Goal: Information Seeking & Learning: Learn about a topic

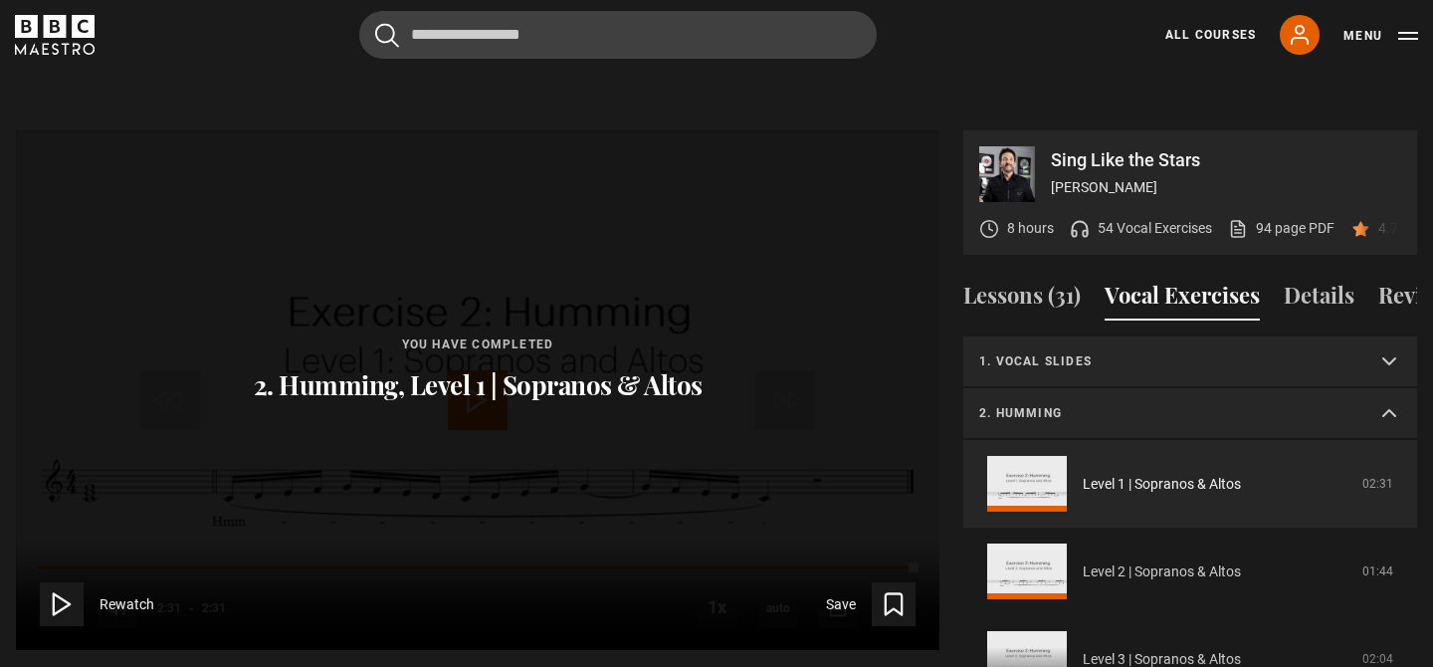
click at [1241, 561] on link "Level 2 | Sopranos & Altos" at bounding box center [1162, 571] width 158 height 21
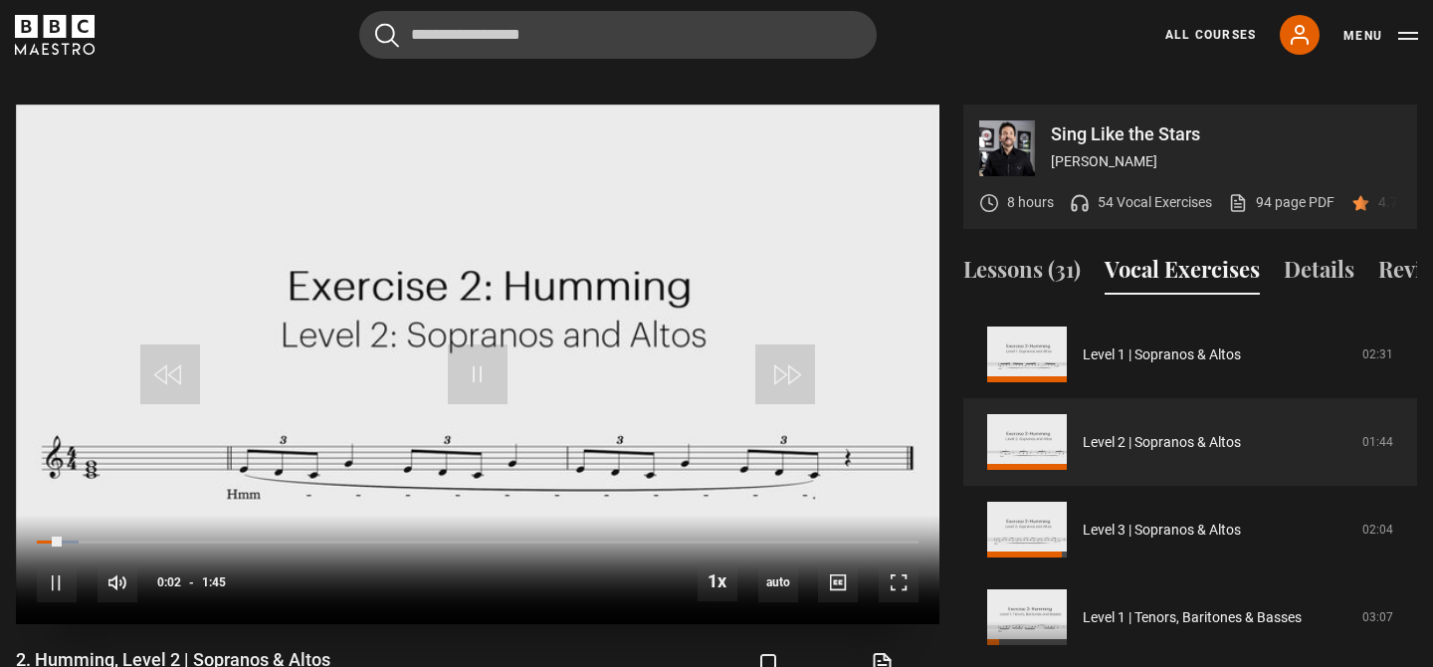
click at [665, 214] on video "Video Player" at bounding box center [478, 365] width 924 height 520
click at [630, 240] on video "Video Player" at bounding box center [478, 365] width 924 height 520
click at [200, 521] on div "10s Skip Back 10 seconds Pause 10s Skip Forward 10 seconds Loaded : 14.29% 0:19…" at bounding box center [478, 570] width 924 height 110
click at [214, 539] on div "0:21" at bounding box center [215, 542] width 3 height 6
click at [214, 539] on div "Loaded : 0.00% 0:21 0:21" at bounding box center [478, 542] width 882 height 6
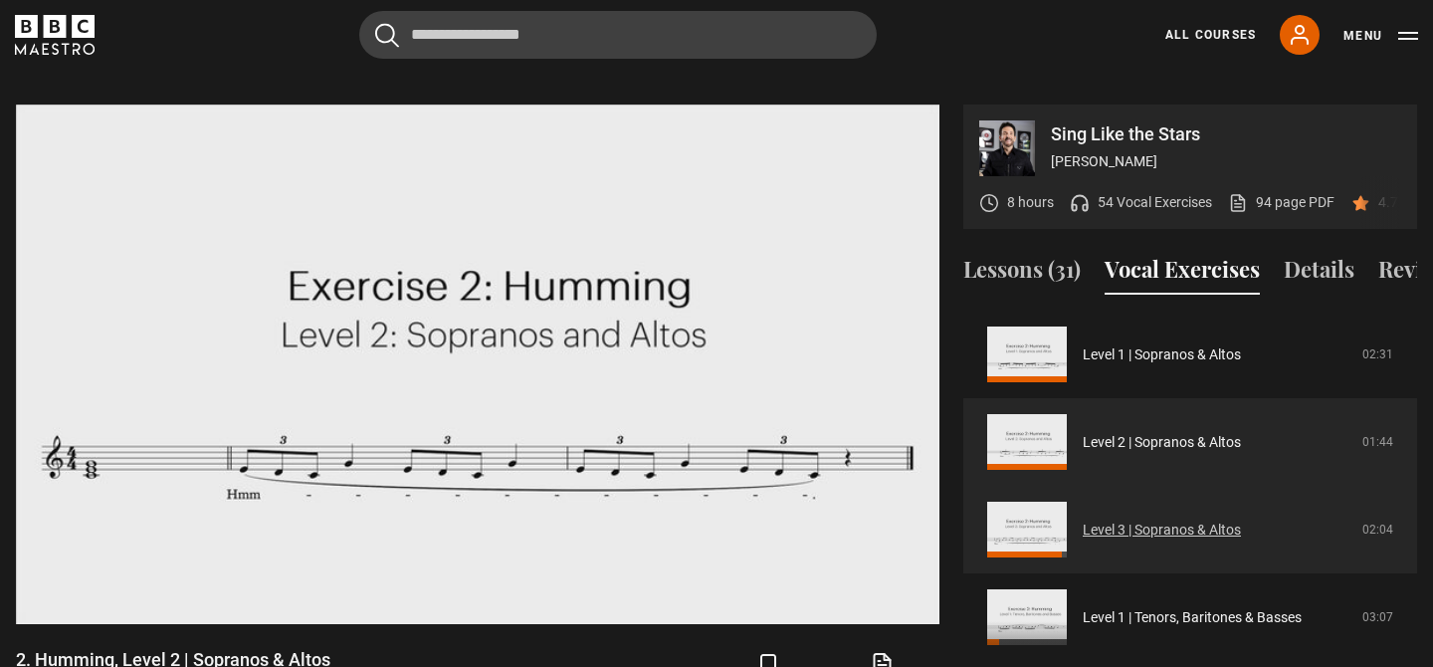
click at [1241, 530] on link "Level 3 | Sopranos & Altos" at bounding box center [1162, 530] width 158 height 21
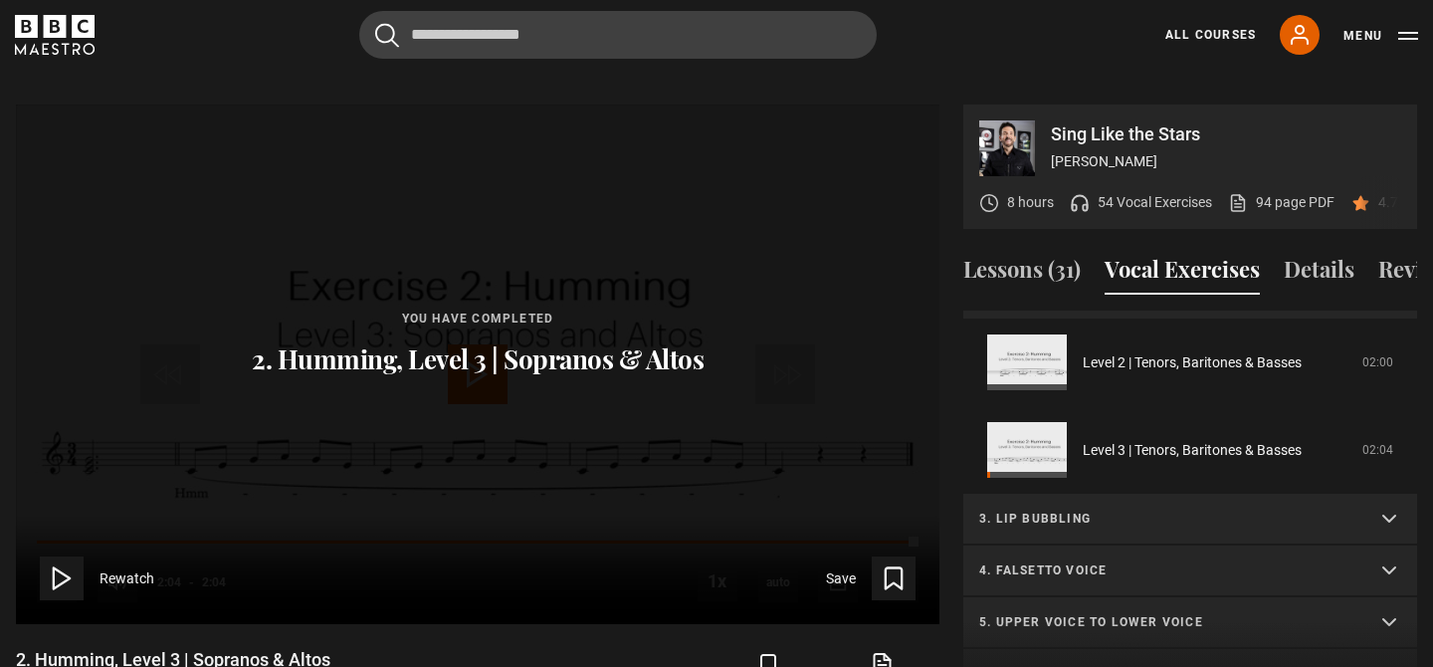
scroll to position [451, 0]
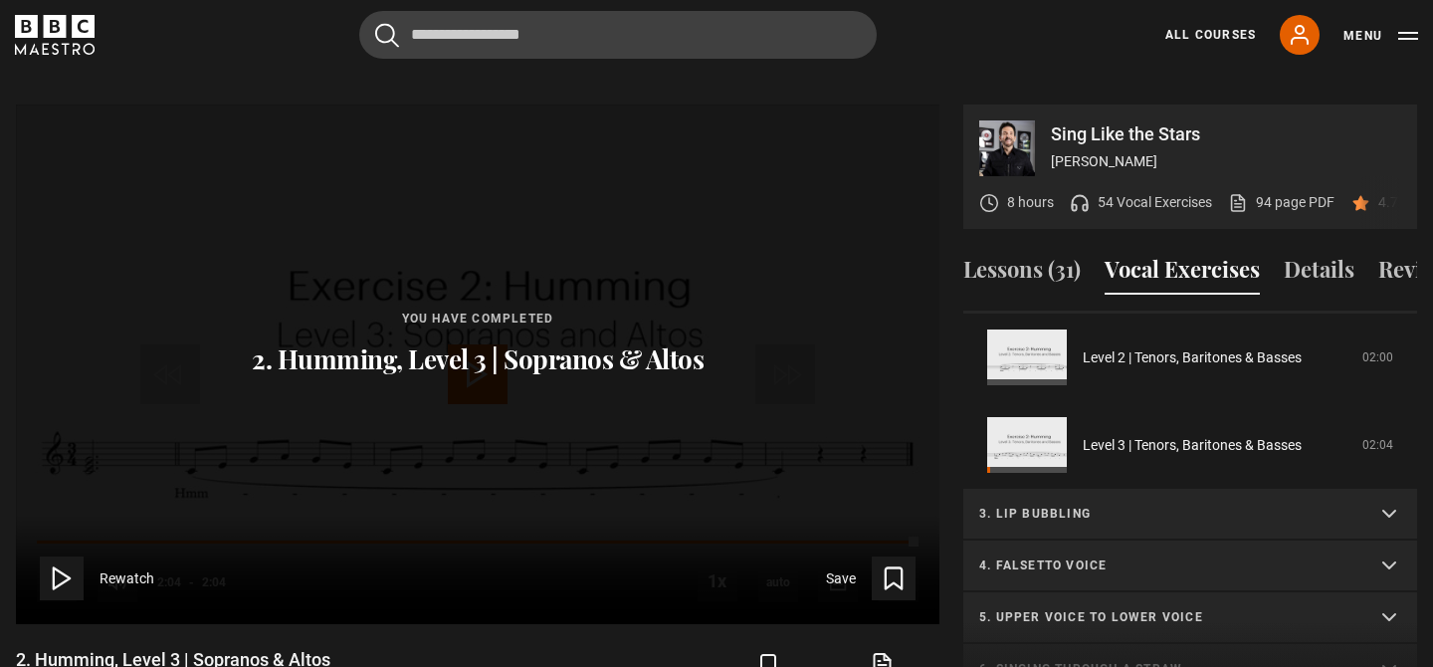
click at [1257, 505] on summary "3. Lip bubbling" at bounding box center [1190, 515] width 454 height 52
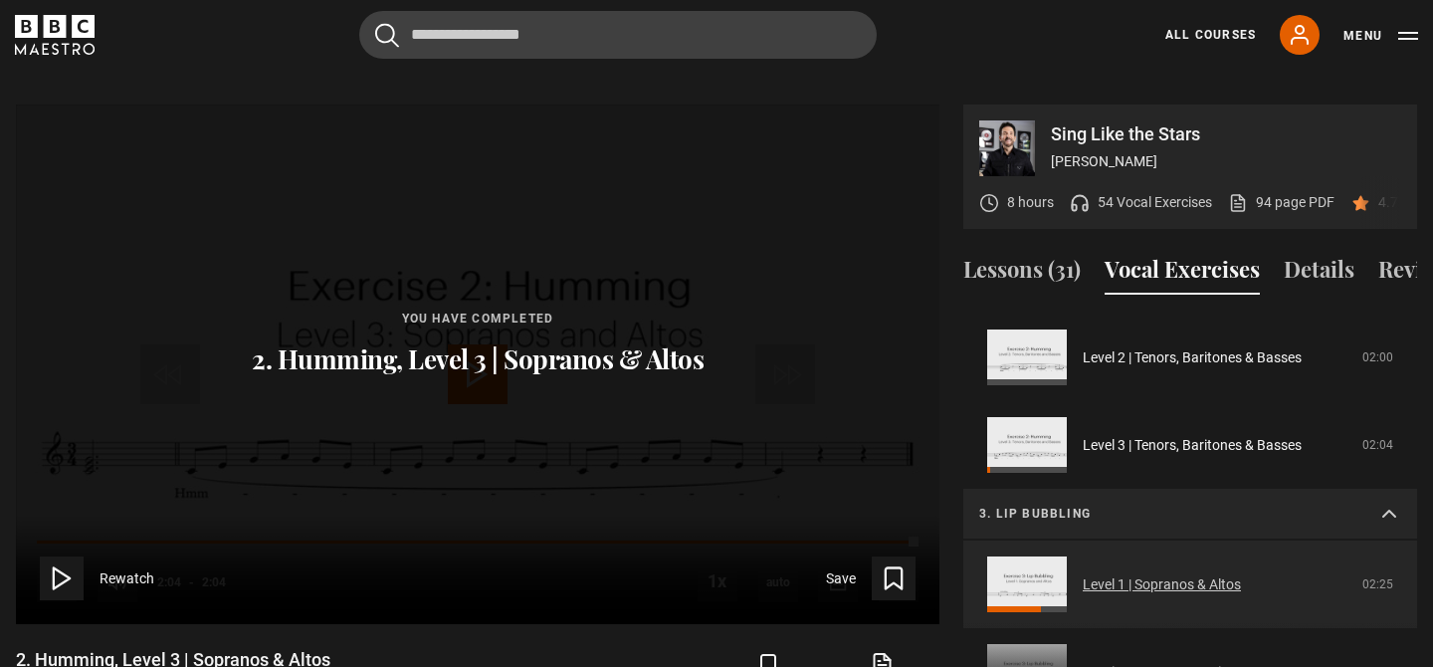
click at [1241, 574] on link "Level 1 | Sopranos & Altos" at bounding box center [1162, 584] width 158 height 21
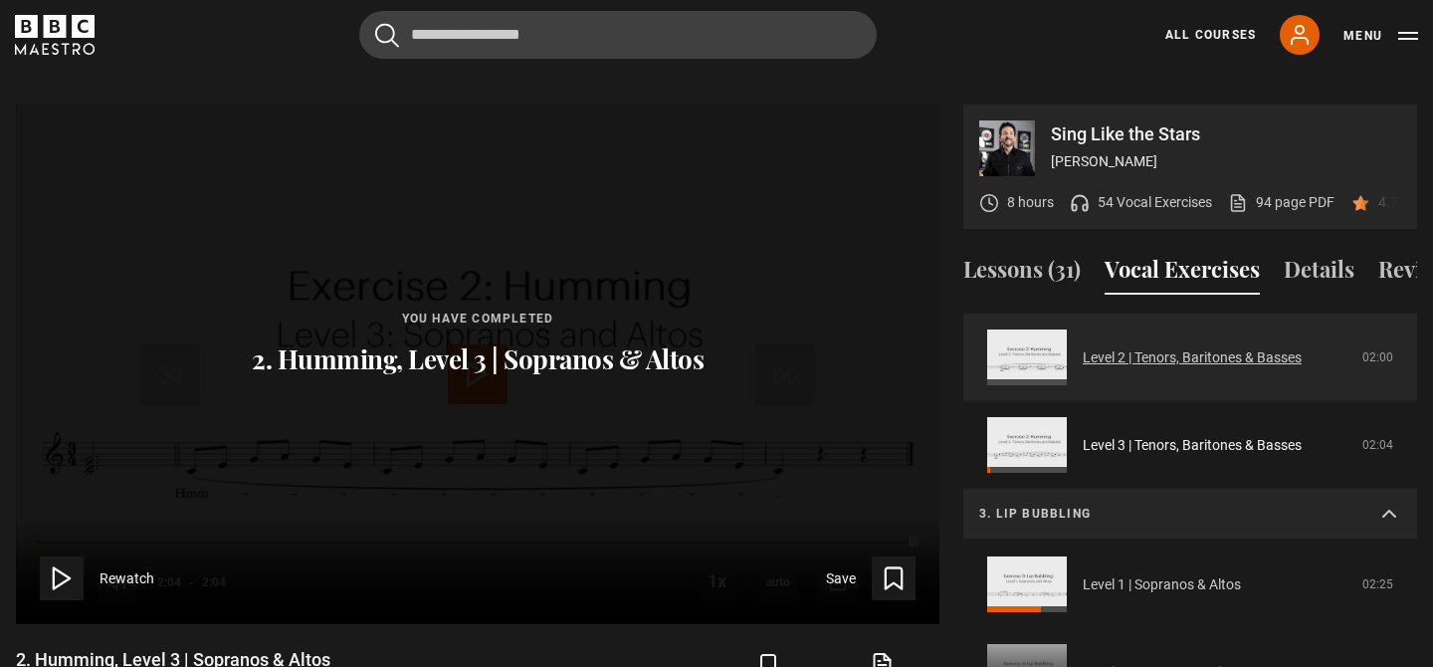
scroll to position [348, 0]
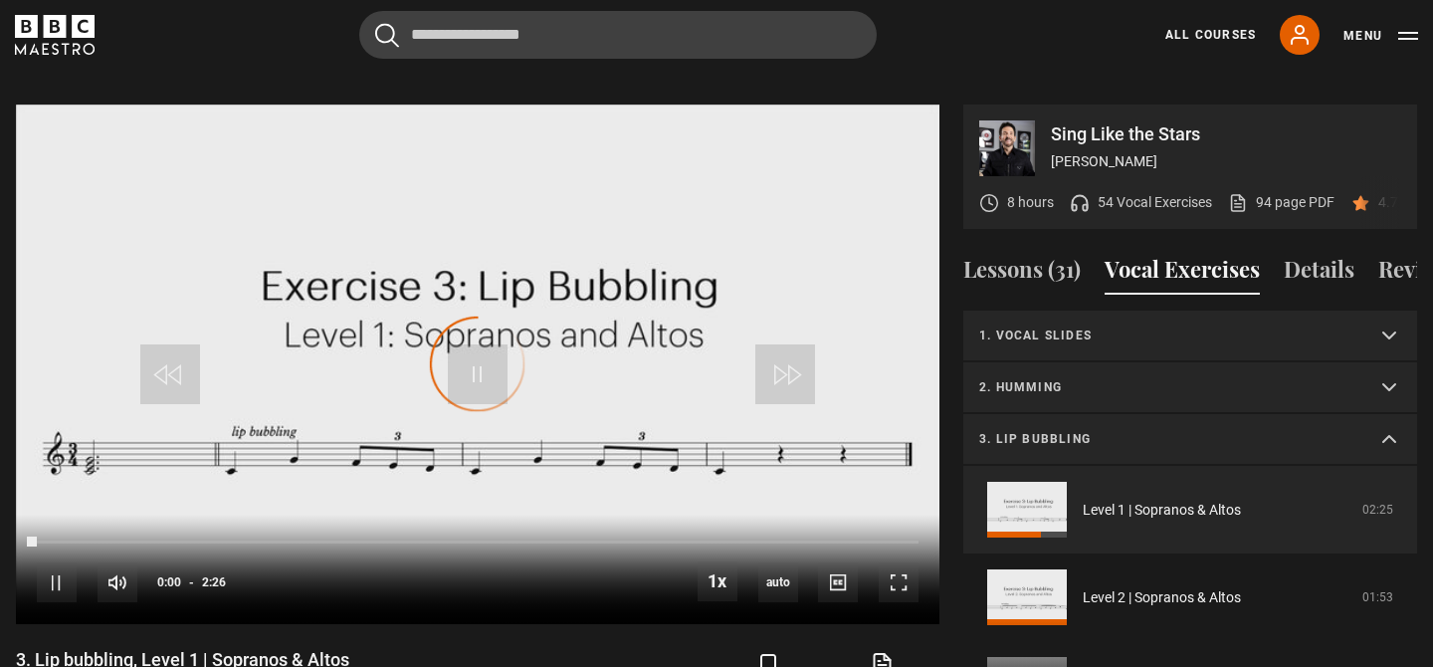
scroll to position [15, 0]
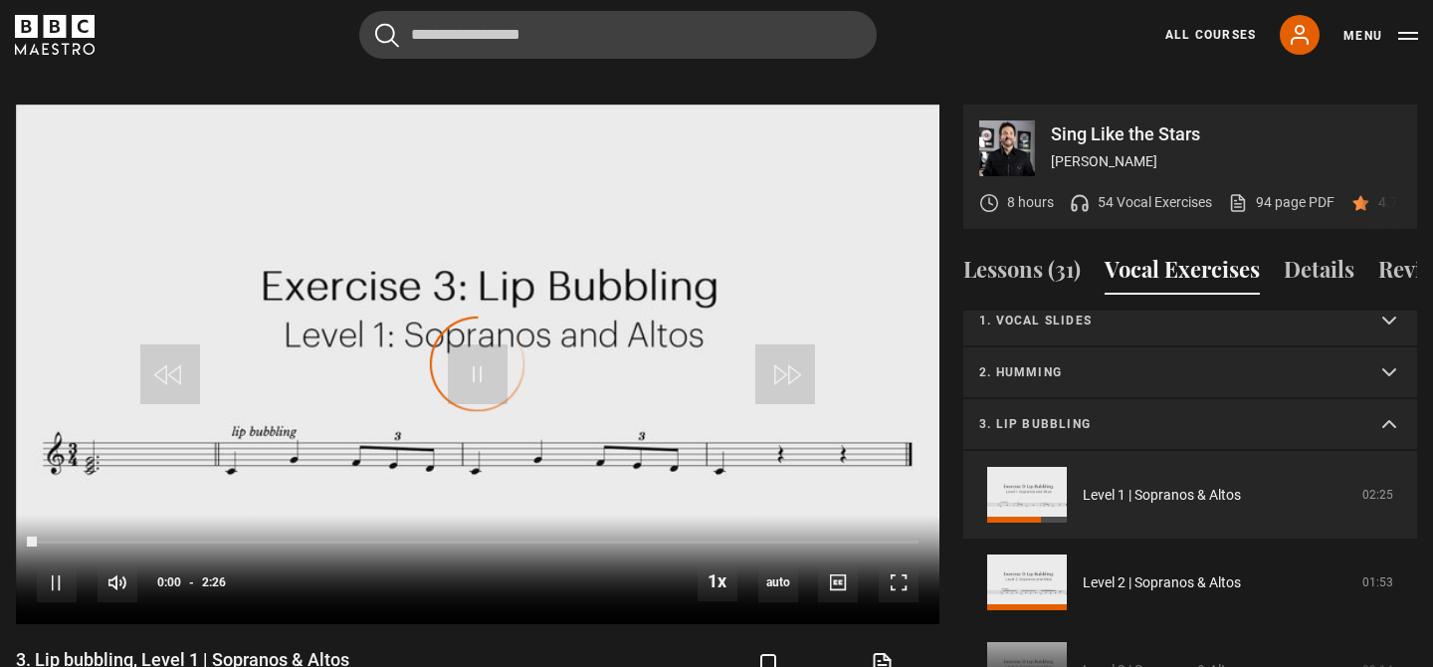
click at [1321, 347] on summary "2. Humming" at bounding box center [1190, 373] width 454 height 52
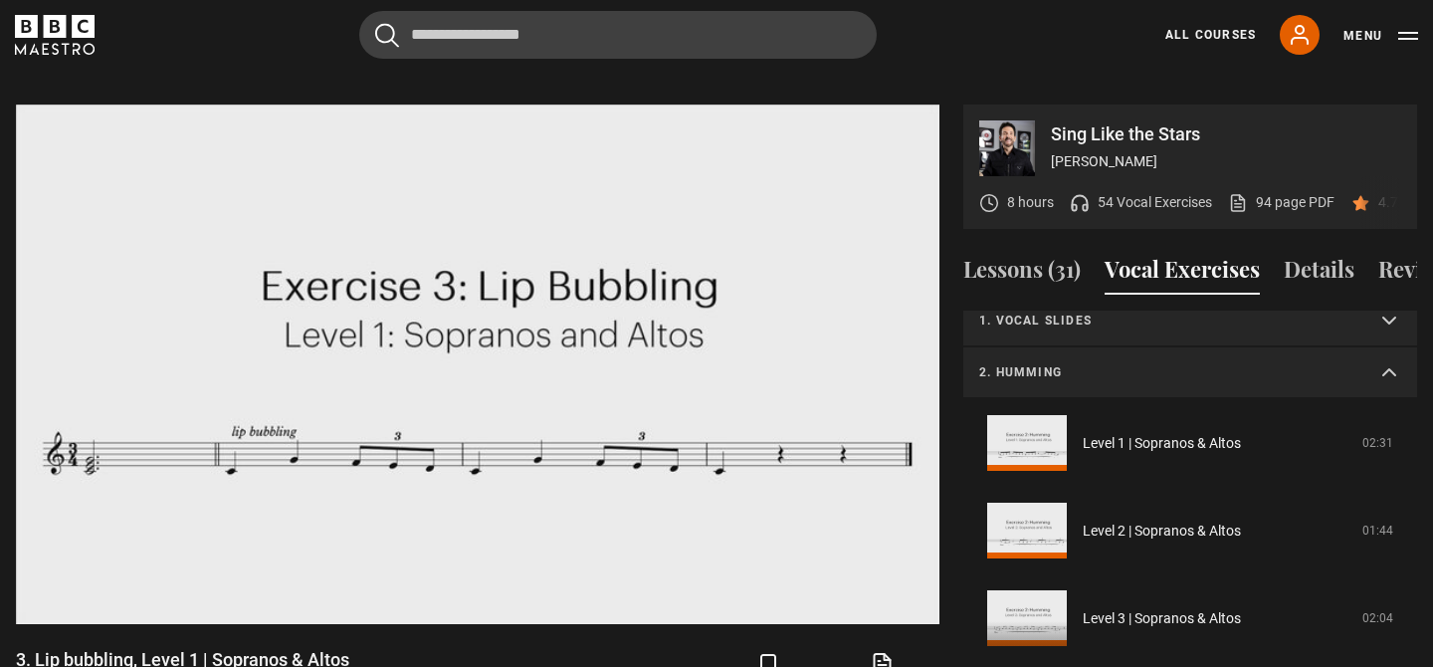
click at [1336, 313] on summary "1. Vocal slides" at bounding box center [1190, 322] width 454 height 52
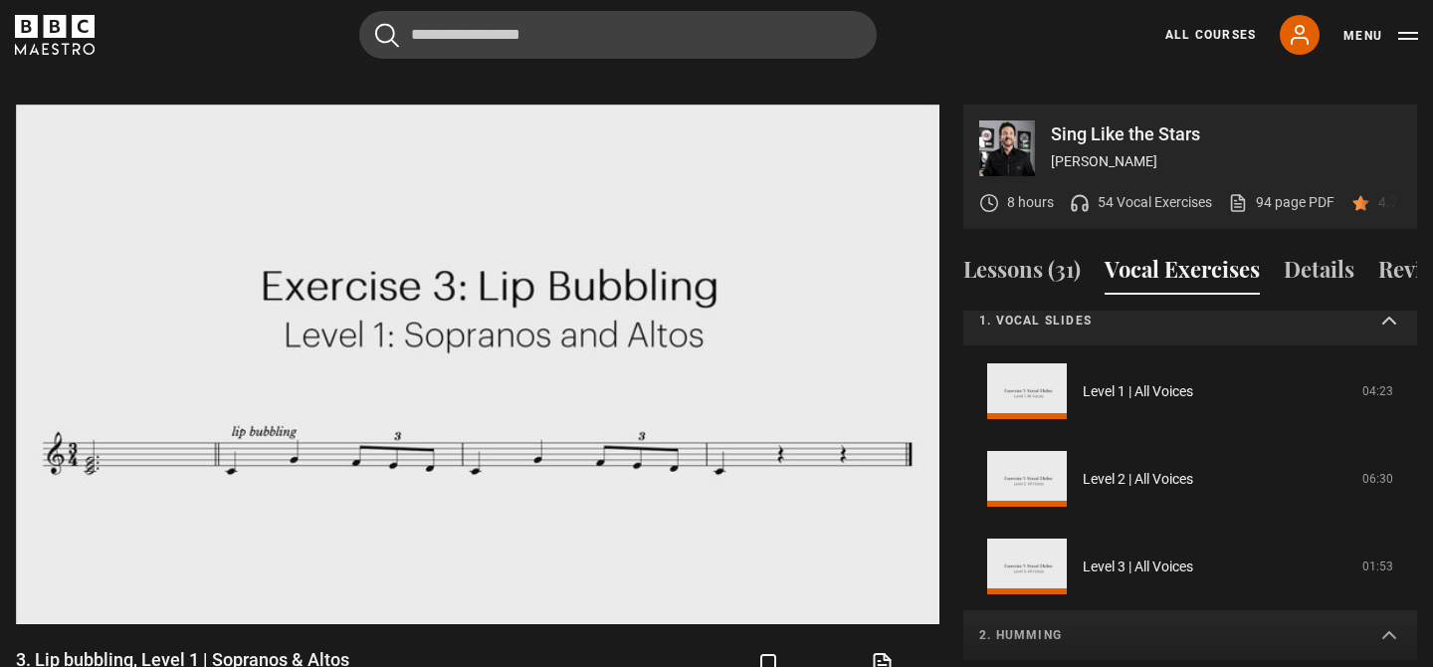
click at [1352, 310] on summary "1. Vocal slides" at bounding box center [1190, 322] width 454 height 52
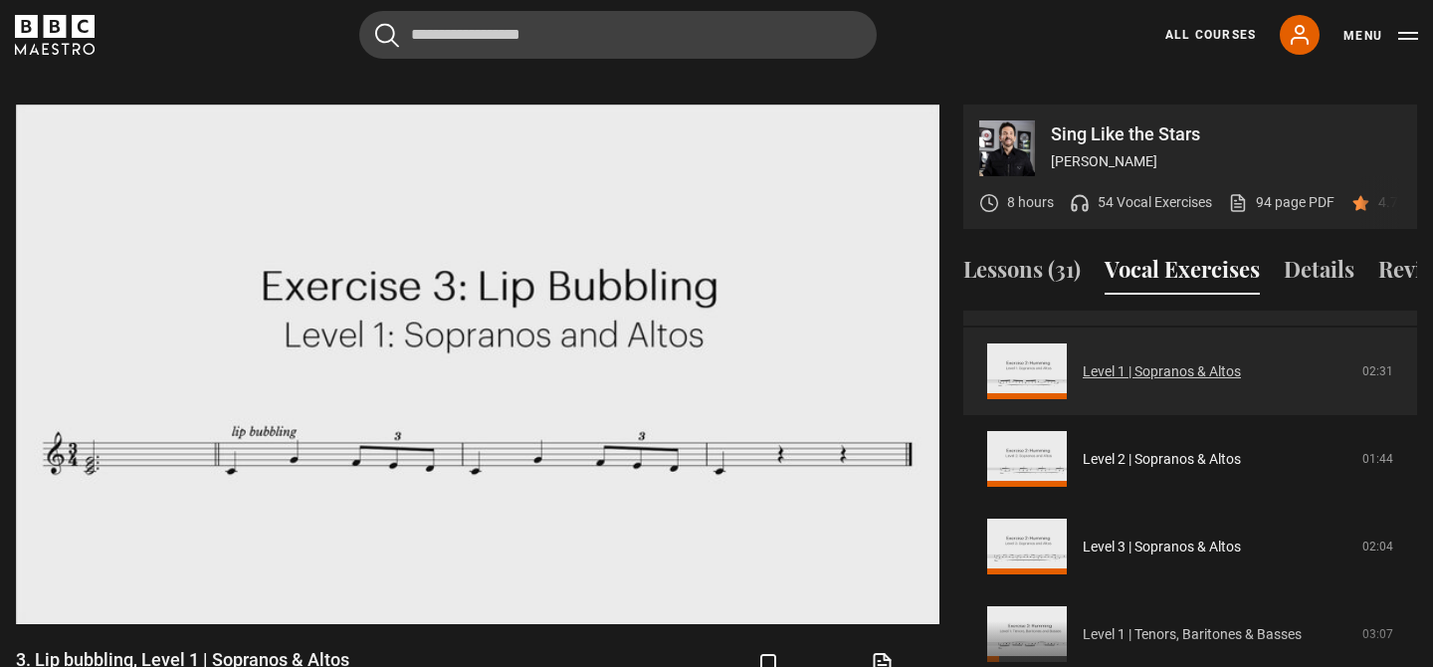
scroll to position [89, 0]
